Goal: Book appointment/travel/reservation

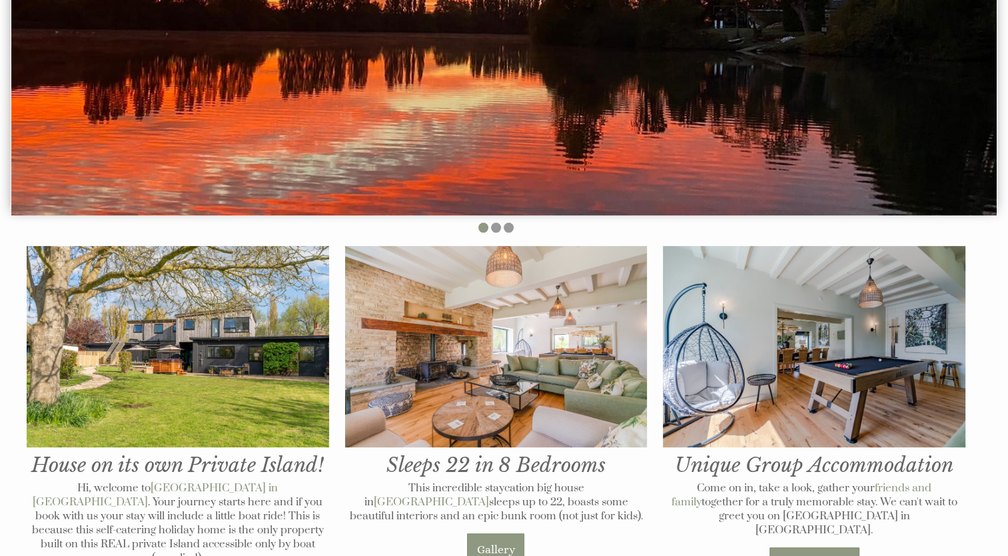
scroll to position [467, 0]
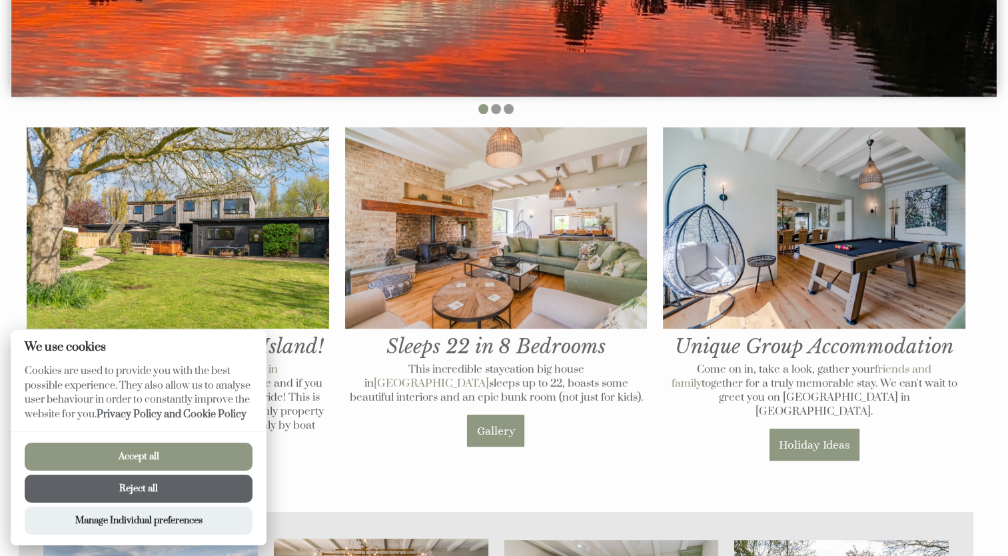
click at [164, 454] on button "Accept all" at bounding box center [139, 457] width 228 height 28
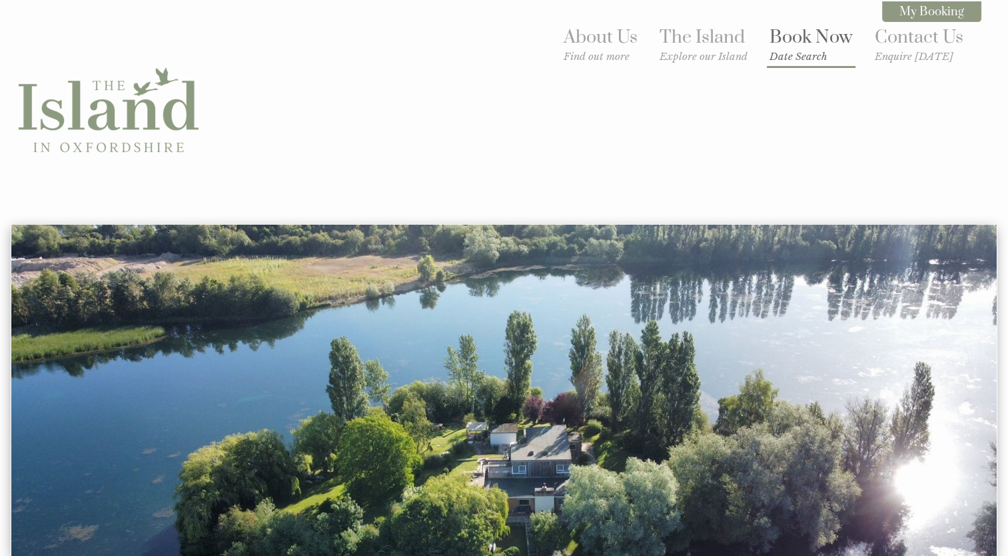
click at [798, 39] on link "Book Now Date Search" at bounding box center [811, 44] width 83 height 37
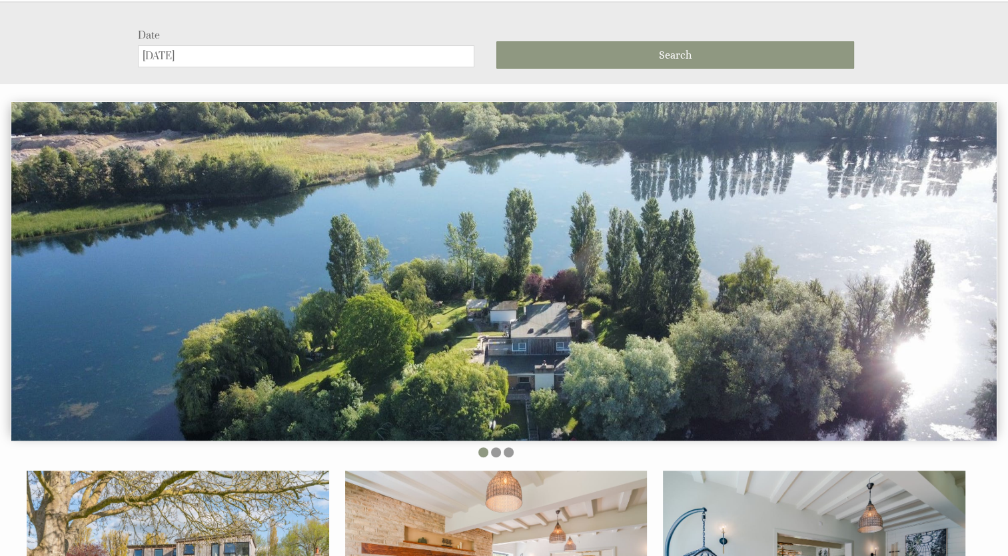
scroll to position [224, 0]
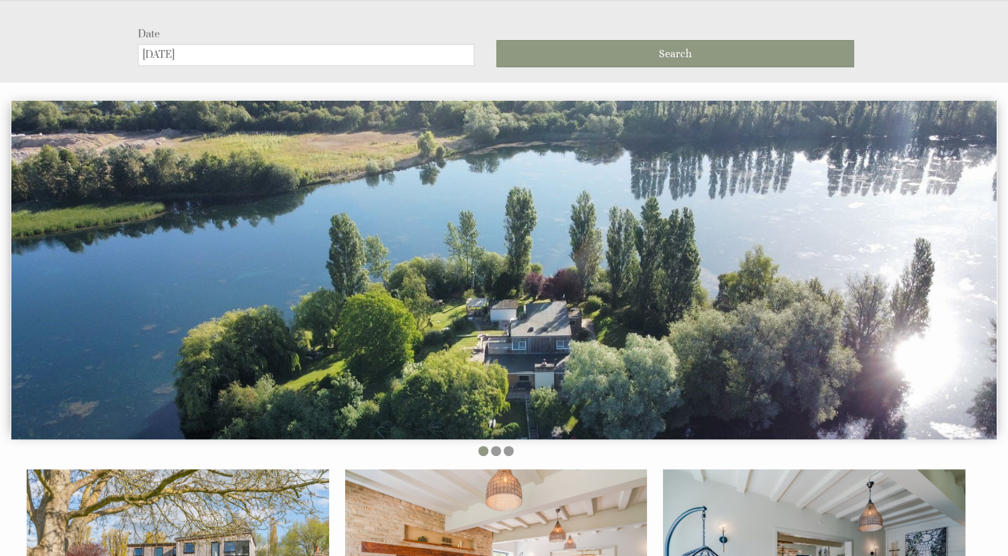
click at [354, 59] on input "[DATE]" at bounding box center [306, 55] width 337 height 22
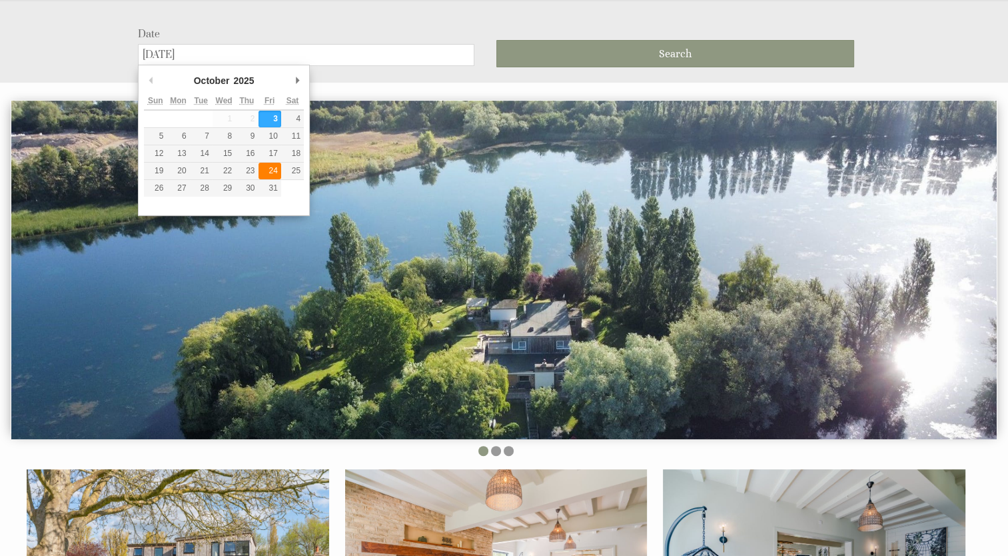
type input "[DATE]"
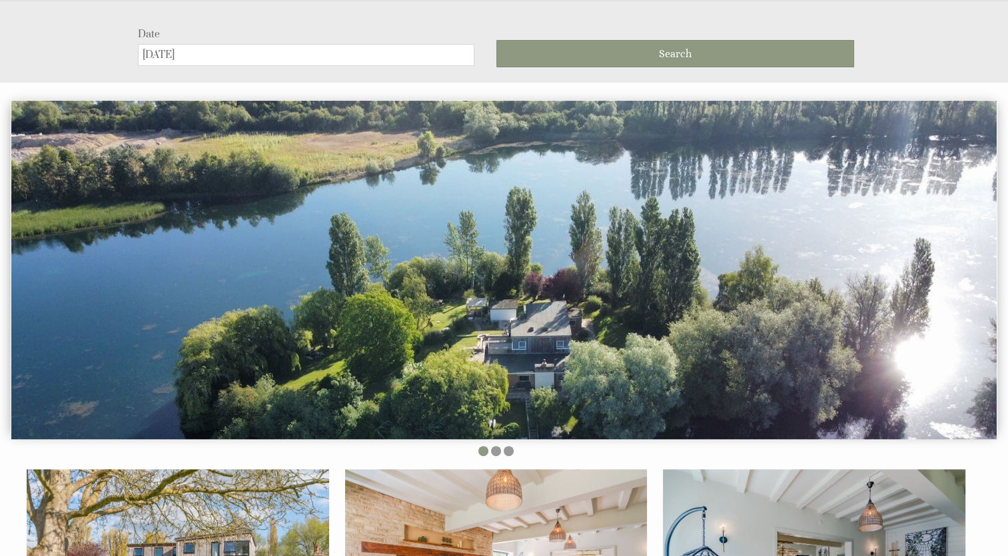
click at [566, 77] on div "Date 24/10/2025 Search" at bounding box center [504, 41] width 1008 height 83
click at [576, 51] on button "Search" at bounding box center [676, 53] width 358 height 27
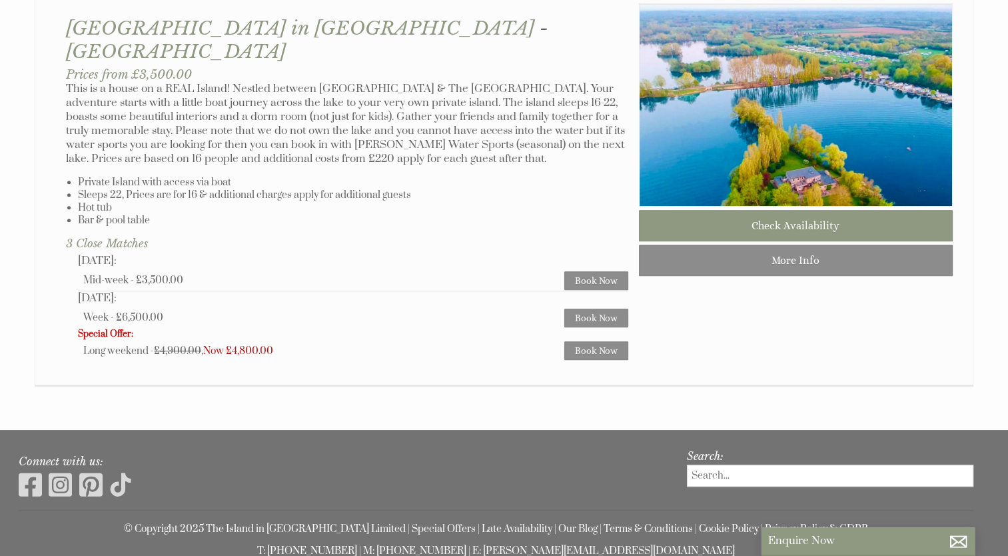
scroll to position [866, 0]
